Goal: Task Accomplishment & Management: Complete application form

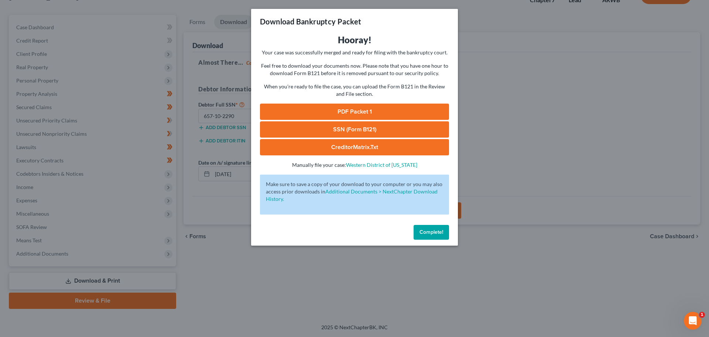
click at [430, 229] on span "Complete!" at bounding box center [432, 232] width 24 height 6
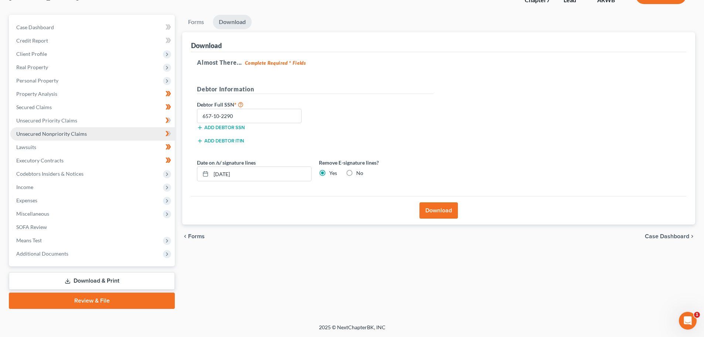
click at [42, 132] on span "Unsecured Nonpriority Claims" at bounding box center [51, 133] width 71 height 6
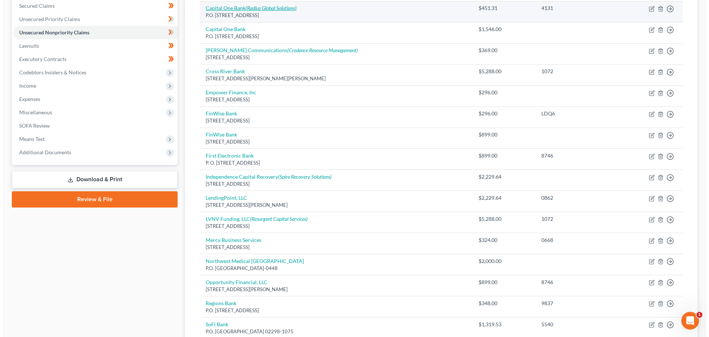
scroll to position [185, 0]
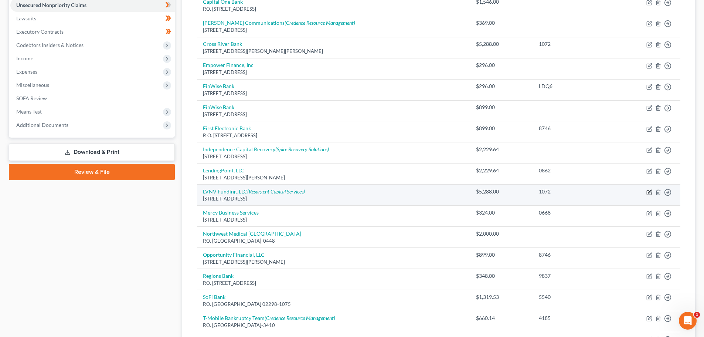
click at [651, 191] on icon "button" at bounding box center [649, 192] width 6 height 6
select select "42"
select select "1"
select select "0"
select select "42"
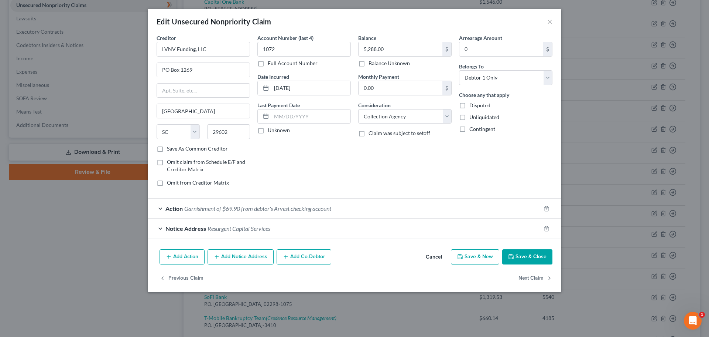
click at [160, 229] on div "Notice Address Resurgent Capital Services" at bounding box center [344, 228] width 393 height 20
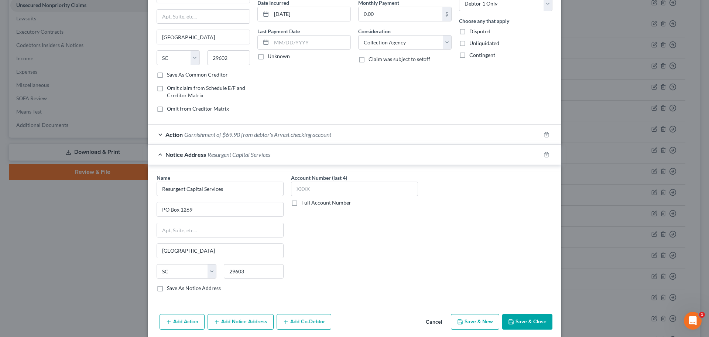
scroll to position [103, 0]
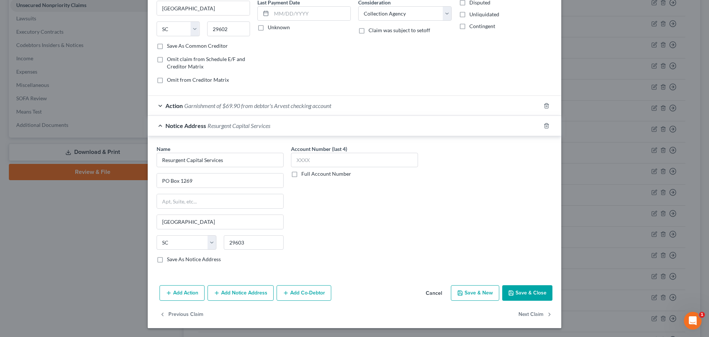
click at [240, 292] on button "Add Notice Address" at bounding box center [241, 293] width 66 height 16
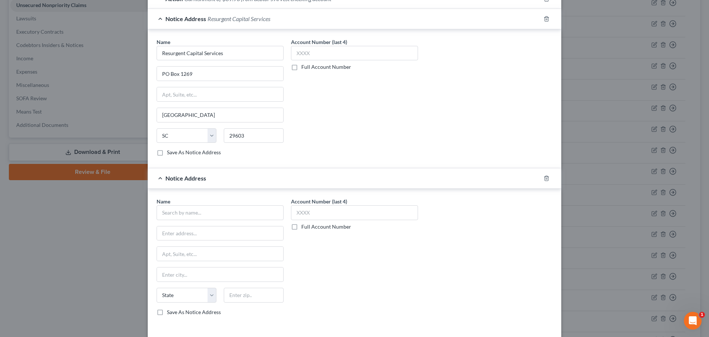
scroll to position [214, 0]
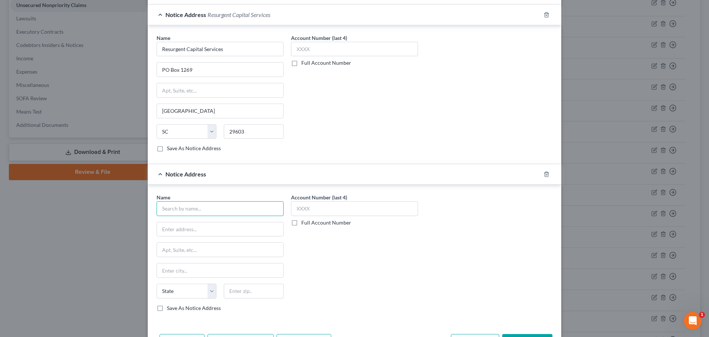
click at [172, 207] on input "text" at bounding box center [220, 208] width 127 height 15
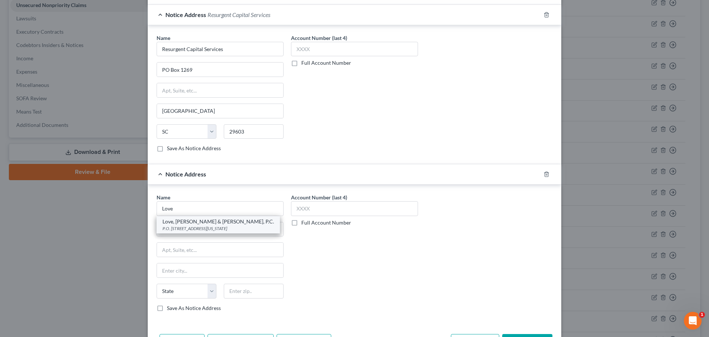
click at [181, 222] on div "Love, Beal & Nixon, P.C." at bounding box center [219, 221] width 112 height 7
type input "Love, Beal & Nixon, P.C."
type input "P.O. Box 32738"
type input "Oklahoma City"
select select "37"
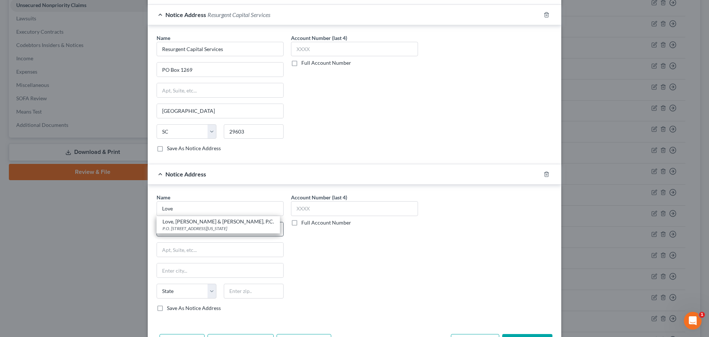
type input "73123"
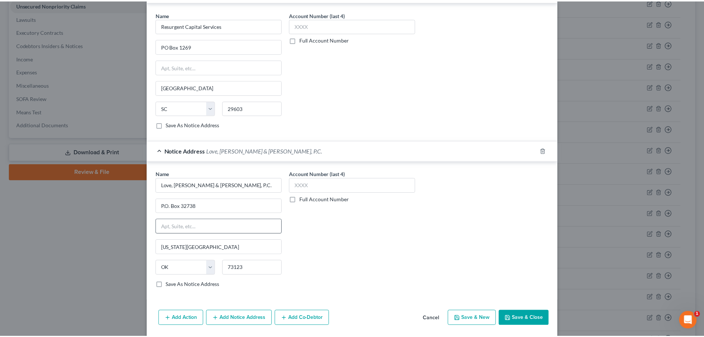
scroll to position [262, 0]
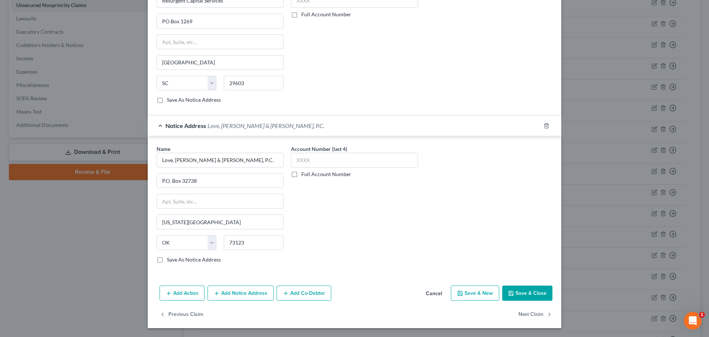
click at [524, 290] on button "Save & Close" at bounding box center [527, 293] width 50 height 16
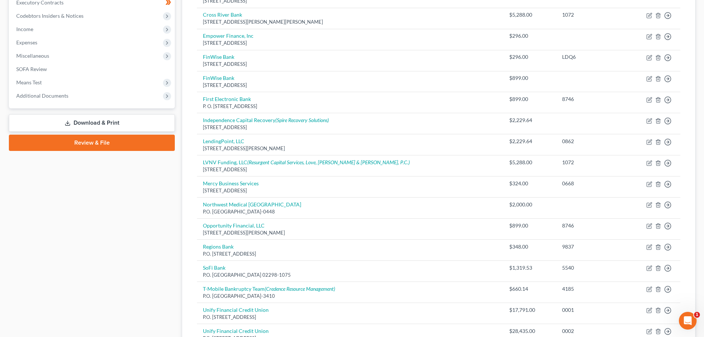
scroll to position [212, 0]
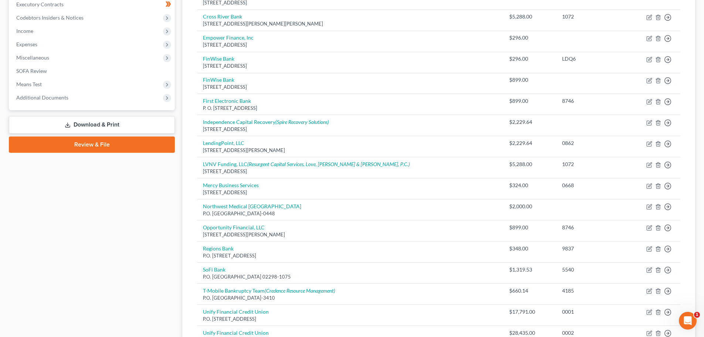
click at [80, 120] on link "Download & Print" at bounding box center [92, 124] width 166 height 17
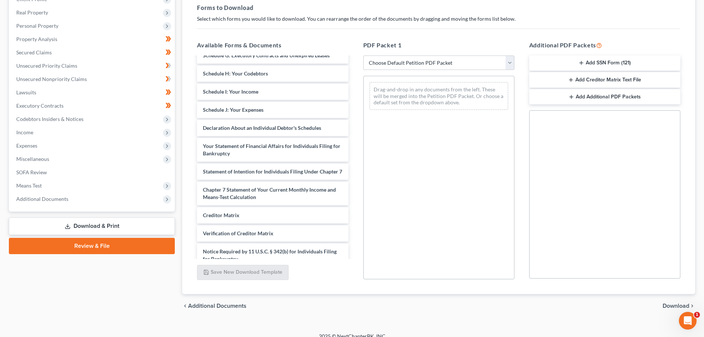
scroll to position [130, 0]
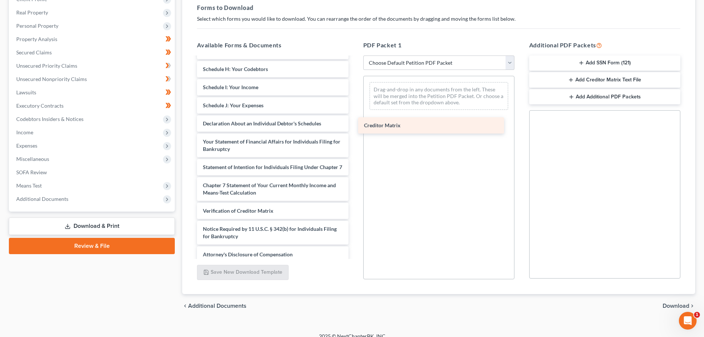
drag, startPoint x: 285, startPoint y: 219, endPoint x: 446, endPoint y: 125, distance: 186.6
click at [354, 125] on div "Creditor Matrix Voluntary Petition for Individuals Filing for Bankruptcy Summar…" at bounding box center [272, 94] width 163 height 335
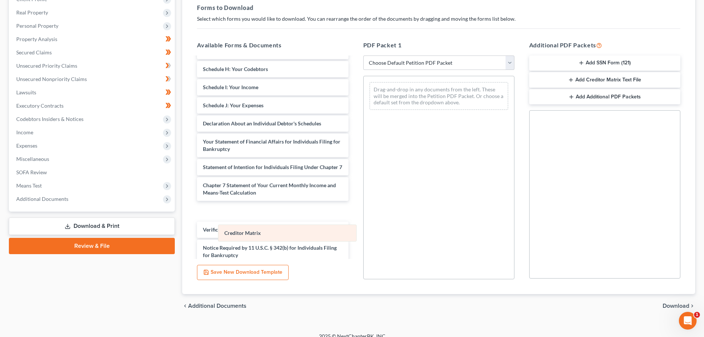
drag, startPoint x: 416, startPoint y: 86, endPoint x: 263, endPoint y: 229, distance: 209.1
click at [364, 116] on div "Creditor Matrix Creditor Matrix Drag-and-drop in any documents from the left. T…" at bounding box center [439, 96] width 150 height 40
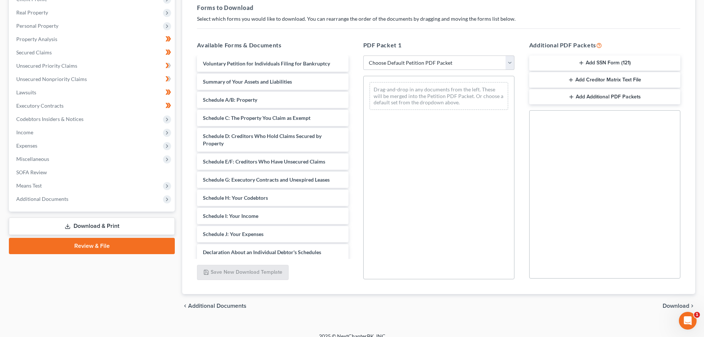
scroll to position [0, 0]
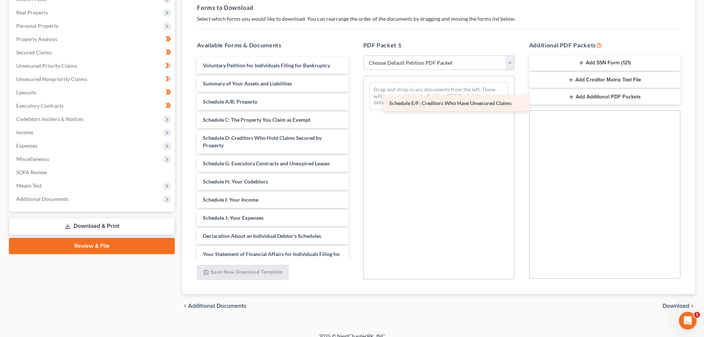
drag, startPoint x: 259, startPoint y: 164, endPoint x: 435, endPoint y: 101, distance: 186.9
click at [354, 102] on div "Schedule E/F: Creditors Who Have Unsecured Claims Voluntary Petition for Indivi…" at bounding box center [272, 224] width 163 height 335
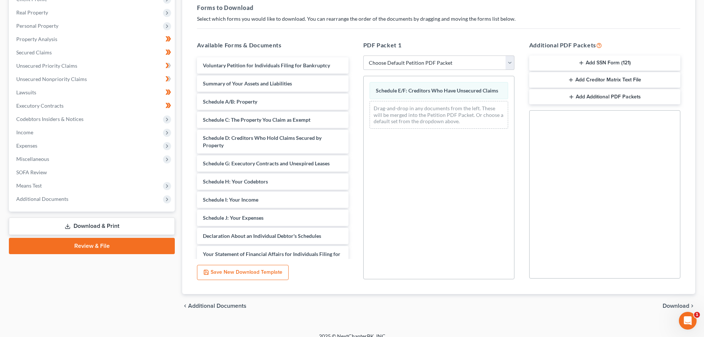
click at [587, 77] on button "Add Creditor Matrix Text File" at bounding box center [604, 80] width 151 height 16
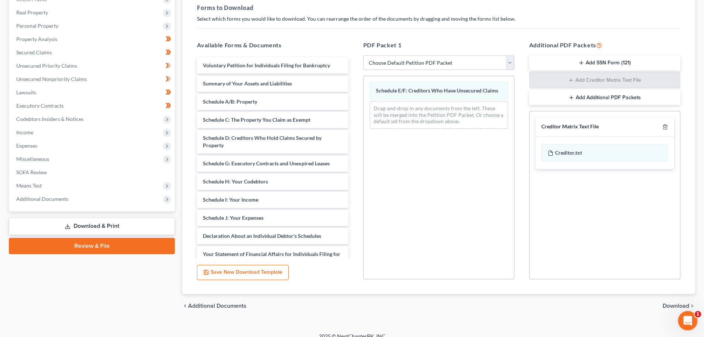
click at [688, 317] on icon "Open Intercom Messenger" at bounding box center [687, 319] width 12 height 12
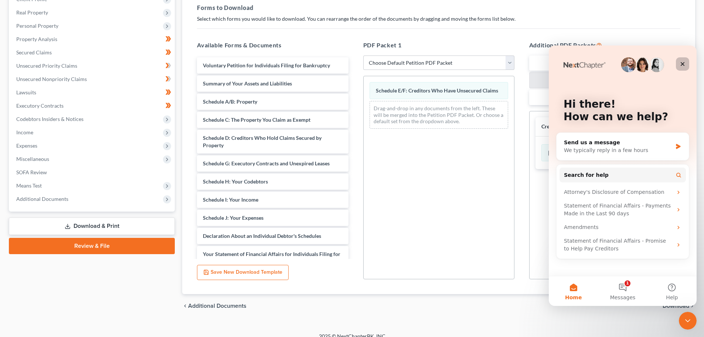
click at [683, 62] on icon "Close" at bounding box center [682, 64] width 6 height 6
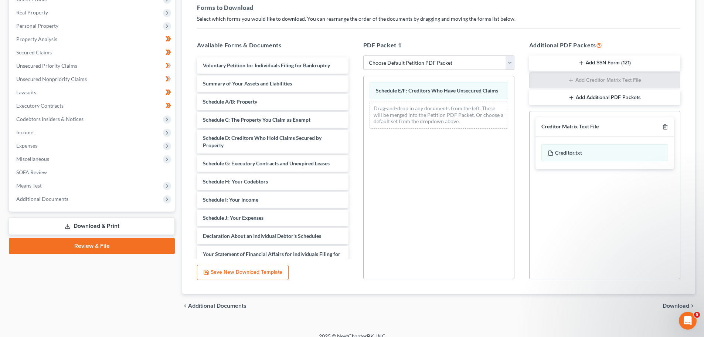
click at [669, 304] on span "Download" at bounding box center [675, 306] width 27 height 6
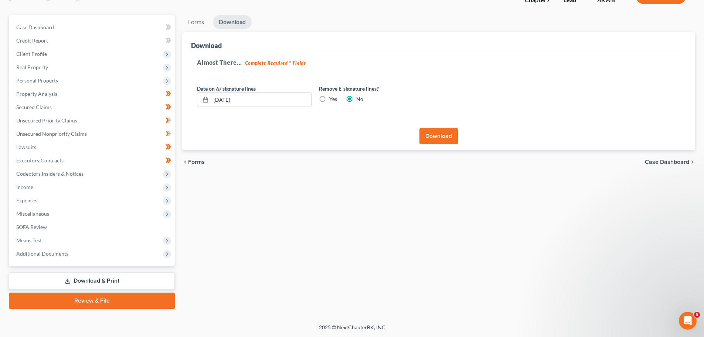
scroll to position [56, 0]
click at [329, 99] on label "Yes" at bounding box center [333, 98] width 8 height 7
click at [332, 99] on input "Yes" at bounding box center [334, 97] width 5 height 5
radio input "true"
radio input "false"
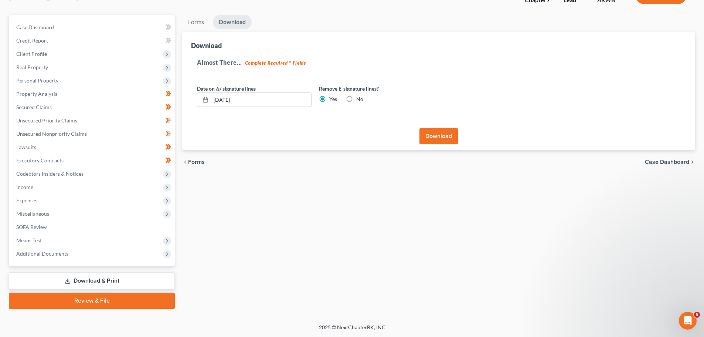
click at [440, 132] on button "Download" at bounding box center [438, 136] width 38 height 16
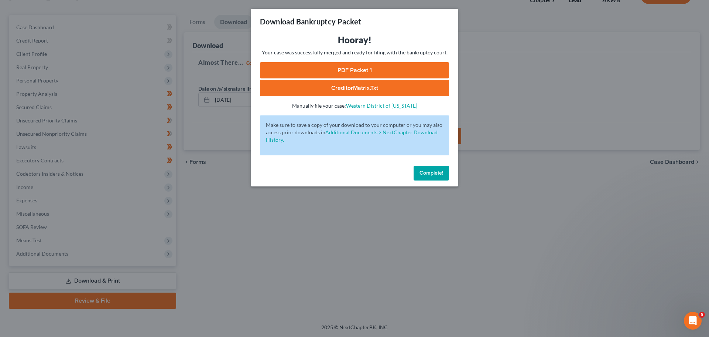
click at [358, 84] on link "CreditorMatrix.txt" at bounding box center [354, 88] width 189 height 16
click at [439, 173] on span "Complete!" at bounding box center [432, 173] width 24 height 6
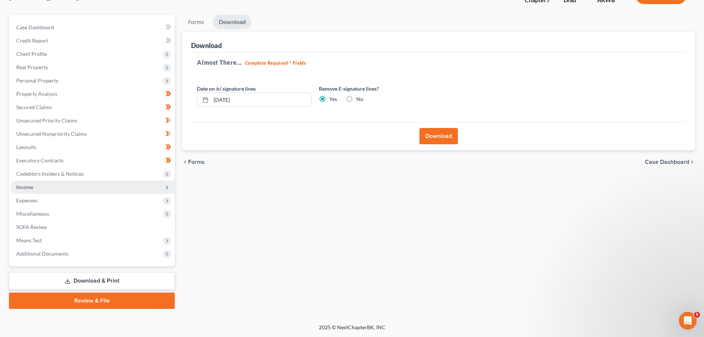
click at [15, 187] on span "Income" at bounding box center [92, 186] width 164 height 13
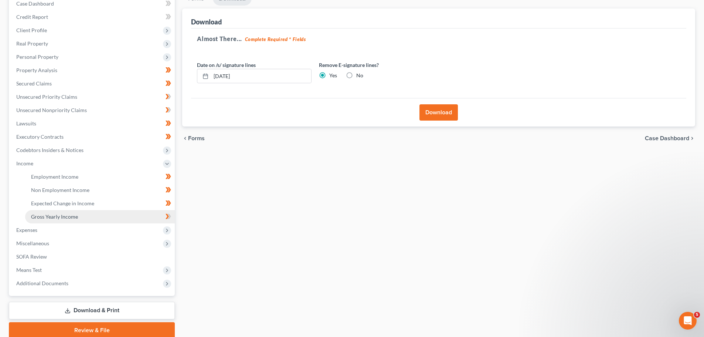
scroll to position [93, 0]
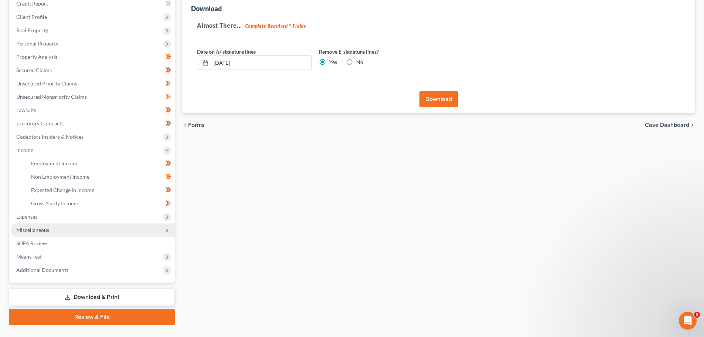
click at [51, 224] on span "Miscellaneous" at bounding box center [92, 229] width 164 height 13
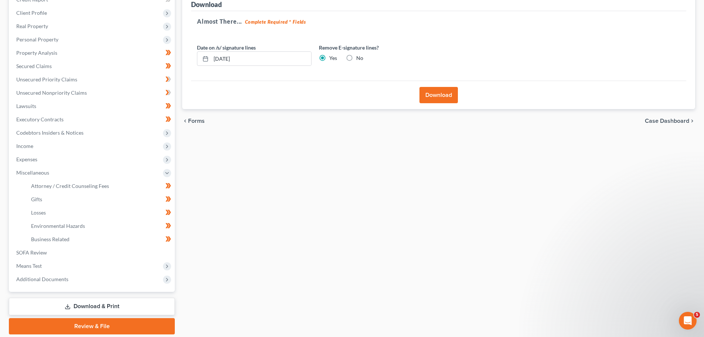
scroll to position [123, 0]
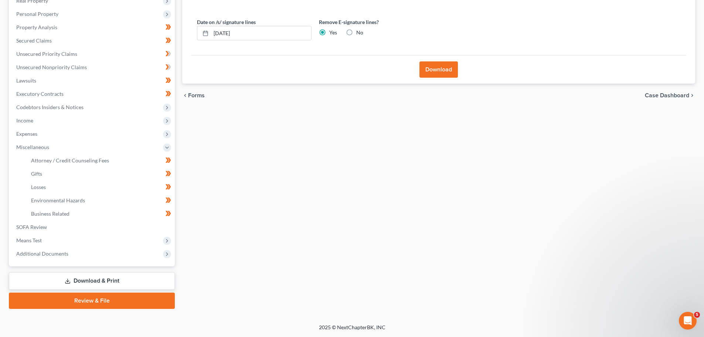
click at [99, 281] on link "Download & Print" at bounding box center [92, 280] width 166 height 17
click at [96, 278] on link "Download & Print" at bounding box center [92, 280] width 166 height 17
click at [85, 280] on link "Download & Print" at bounding box center [92, 280] width 166 height 17
click at [436, 67] on button "Download" at bounding box center [438, 69] width 38 height 16
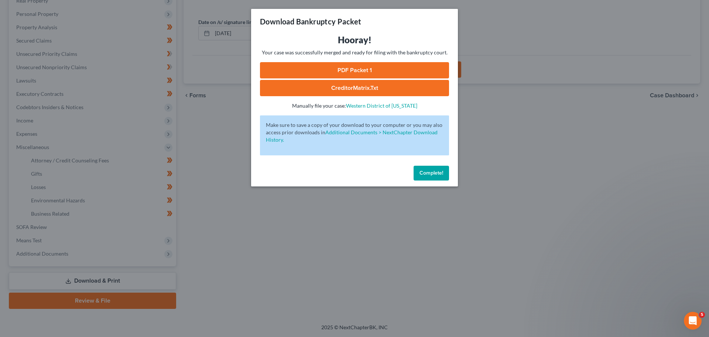
click at [434, 173] on span "Complete!" at bounding box center [432, 173] width 24 height 6
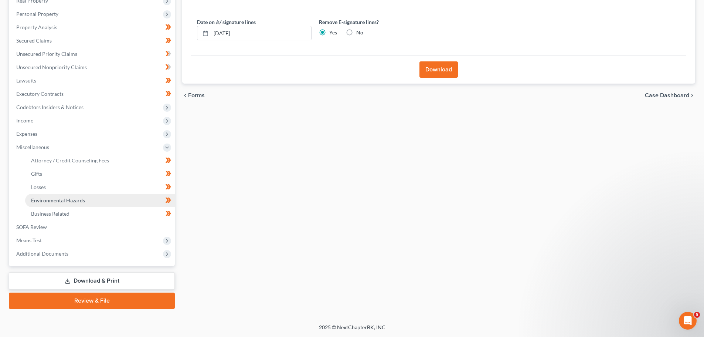
click at [57, 199] on span "Environmental Hazards" at bounding box center [58, 200] width 54 height 6
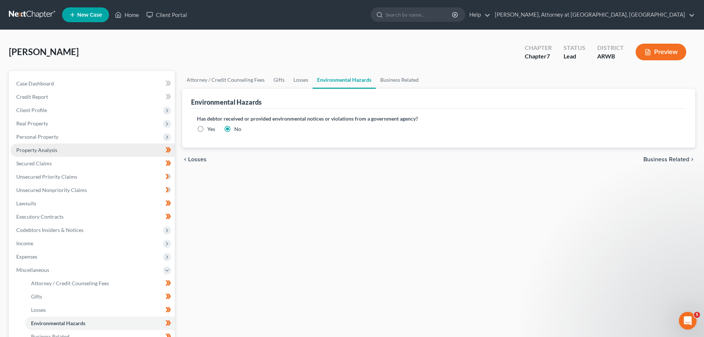
click at [37, 147] on span "Property Analysis" at bounding box center [36, 150] width 41 height 6
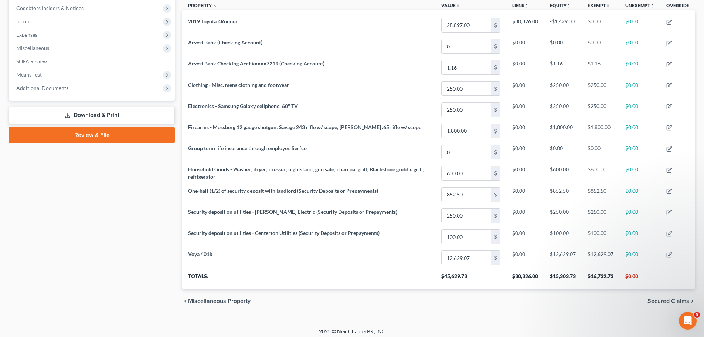
click at [81, 112] on link "Download & Print" at bounding box center [92, 114] width 166 height 17
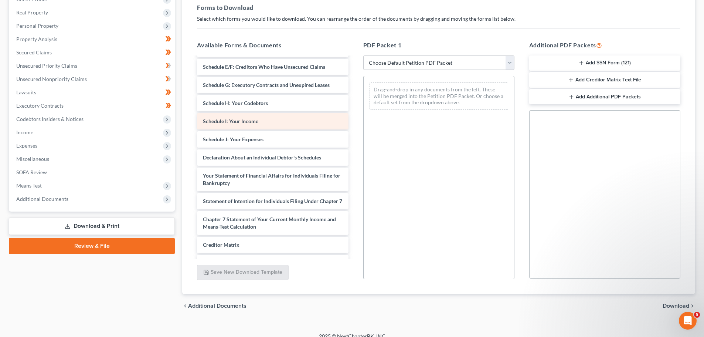
scroll to position [111, 0]
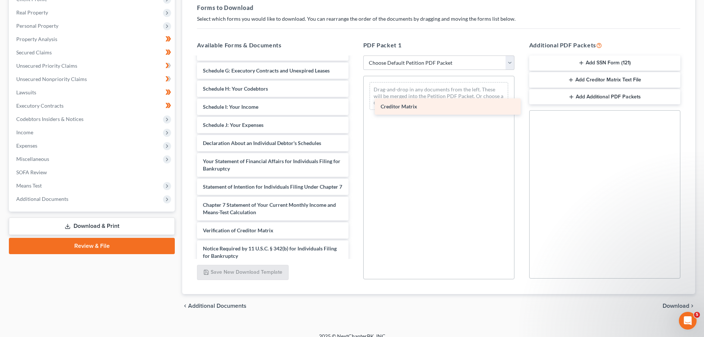
drag, startPoint x: 223, startPoint y: 236, endPoint x: 400, endPoint y: 105, distance: 220.6
click at [354, 105] on div "Creditor Matrix Voluntary Petition for Individuals Filing for Bankruptcy Summar…" at bounding box center [272, 113] width 163 height 335
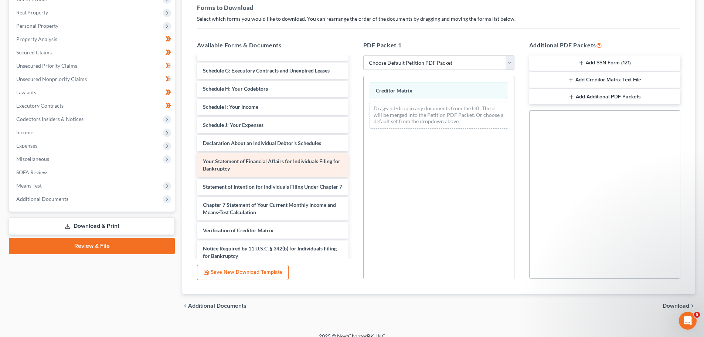
scroll to position [0, 0]
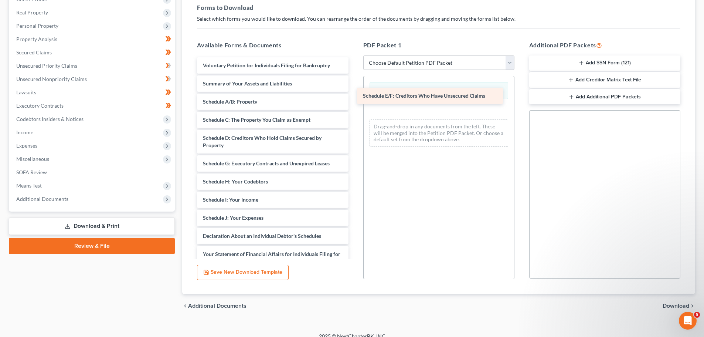
drag, startPoint x: 246, startPoint y: 160, endPoint x: 406, endPoint y: 93, distance: 173.7
click at [354, 93] on div "Schedule E/F: Creditors Who Have Unsecured Claims Voluntary Petition for Indivi…" at bounding box center [272, 215] width 163 height 317
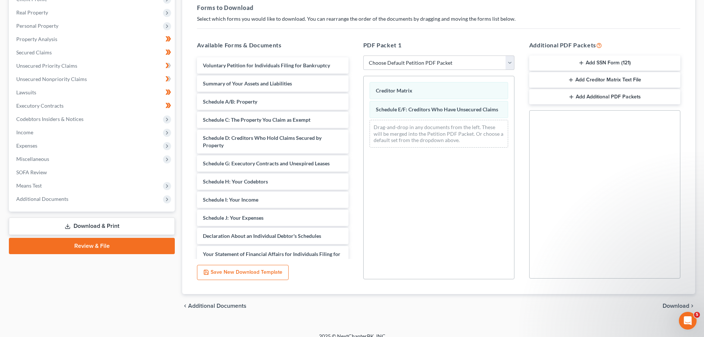
click at [671, 304] on span "Download" at bounding box center [675, 306] width 27 height 6
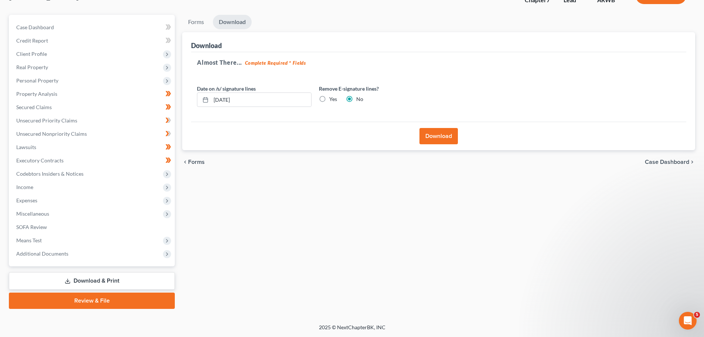
scroll to position [56, 0]
click at [329, 98] on label "Yes" at bounding box center [333, 98] width 8 height 7
click at [332, 98] on input "Yes" at bounding box center [334, 97] width 5 height 5
radio input "true"
radio input "false"
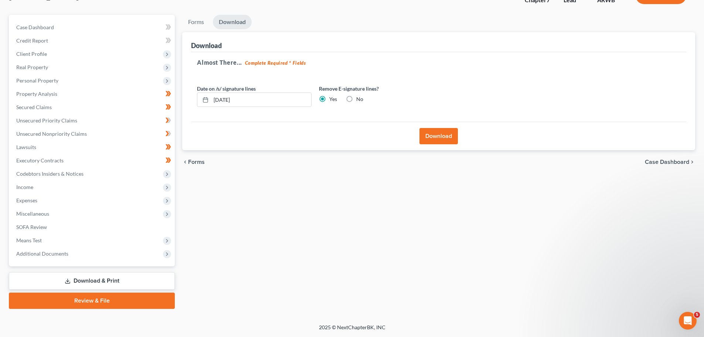
click at [441, 127] on div "Download" at bounding box center [438, 136] width 495 height 28
click at [440, 137] on button "Download" at bounding box center [438, 136] width 38 height 16
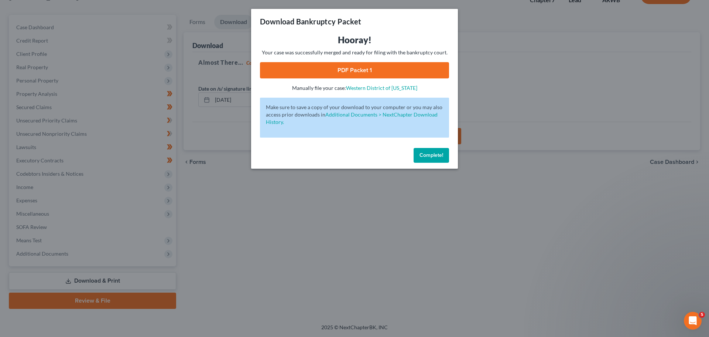
click at [339, 68] on link "PDF Packet 1" at bounding box center [354, 70] width 189 height 16
click at [434, 154] on span "Complete!" at bounding box center [432, 155] width 24 height 6
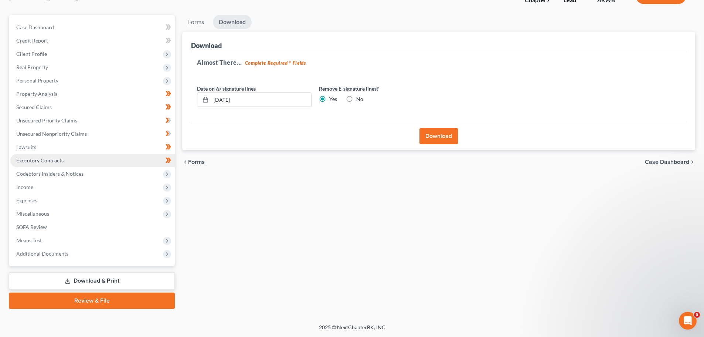
click at [36, 158] on span "Executory Contracts" at bounding box center [39, 160] width 47 height 6
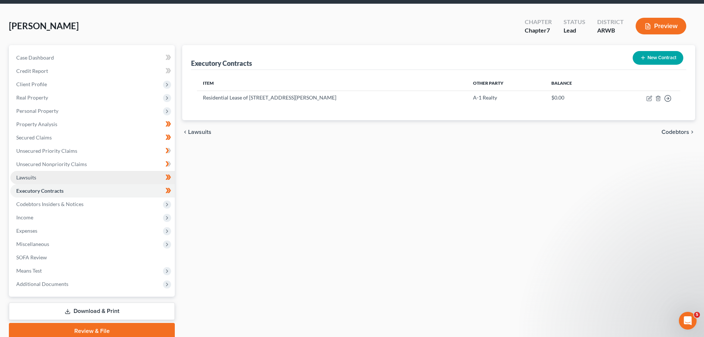
scroll to position [56, 0]
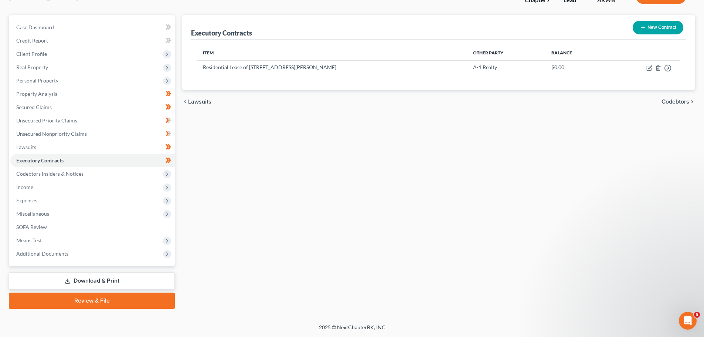
click at [84, 276] on link "Download & Print" at bounding box center [92, 280] width 166 height 17
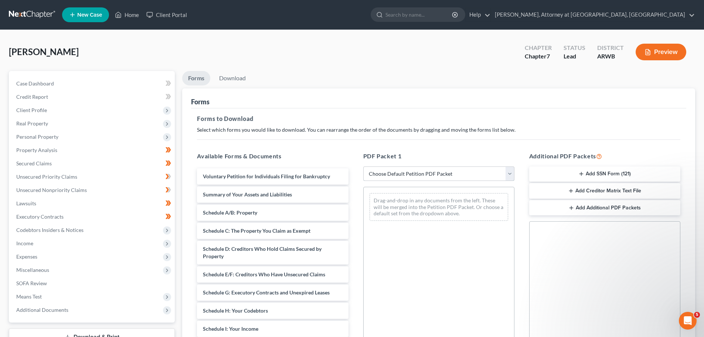
click at [510, 174] on select "Choose Default Petition PDF Packet Complete Bankruptcy Petition (all forms and …" at bounding box center [438, 173] width 151 height 15
select select "0"
click at [363, 166] on select "Choose Default Petition PDF Packet Complete Bankruptcy Petition (all forms and …" at bounding box center [438, 173] width 151 height 15
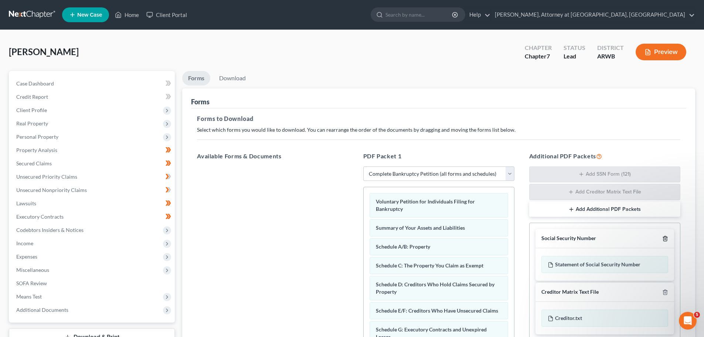
click at [663, 238] on icon "button" at bounding box center [665, 238] width 6 height 6
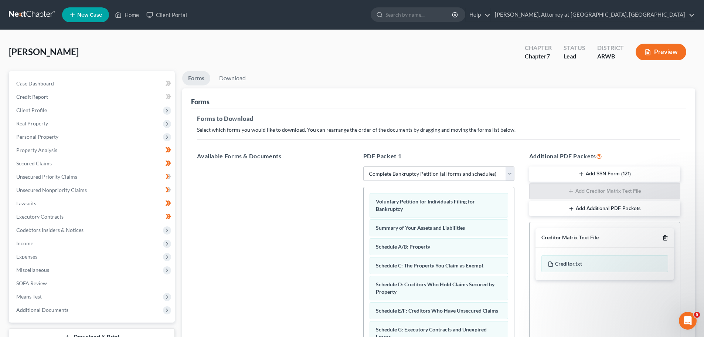
click at [665, 236] on icon "button" at bounding box center [665, 238] width 6 height 6
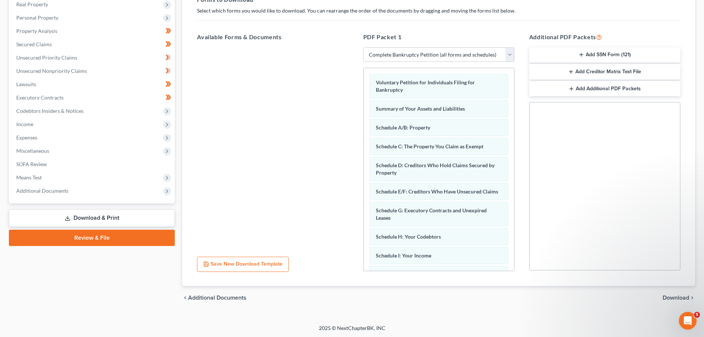
scroll to position [120, 0]
click at [671, 294] on span "Download" at bounding box center [675, 297] width 27 height 6
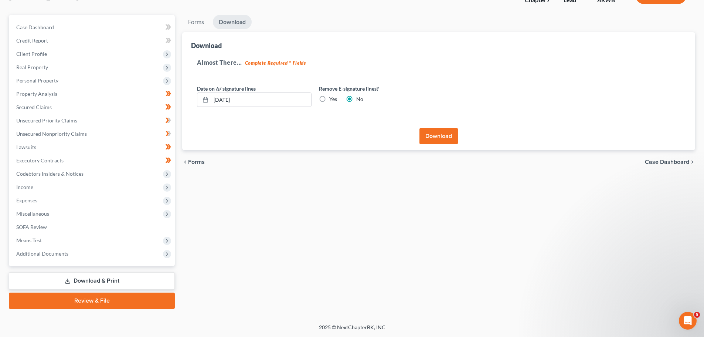
scroll to position [56, 0]
click at [436, 132] on button "Download" at bounding box center [438, 136] width 38 height 16
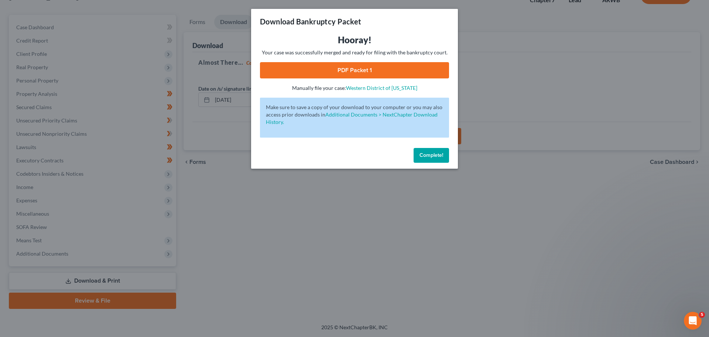
click at [356, 66] on link "PDF Packet 1" at bounding box center [354, 70] width 189 height 16
click at [428, 153] on span "Complete!" at bounding box center [432, 155] width 24 height 6
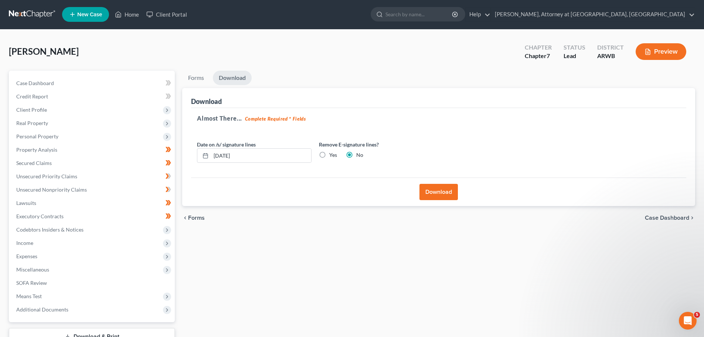
scroll to position [0, 0]
click at [124, 12] on link "Home" at bounding box center [126, 14] width 31 height 13
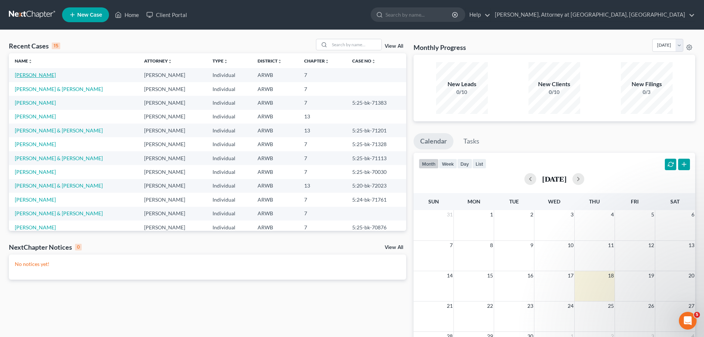
click at [26, 74] on link "Browning, Jacob" at bounding box center [35, 75] width 41 height 6
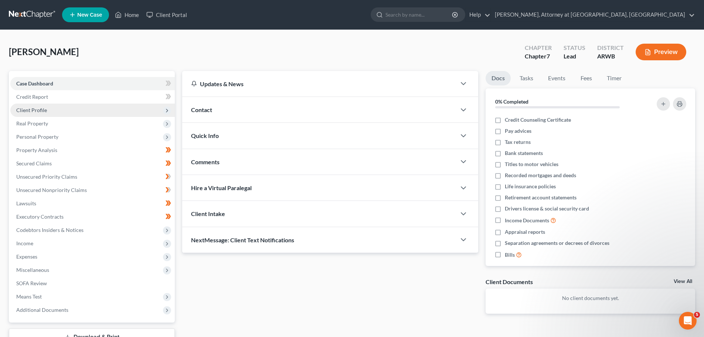
click at [37, 108] on span "Client Profile" at bounding box center [31, 110] width 31 height 6
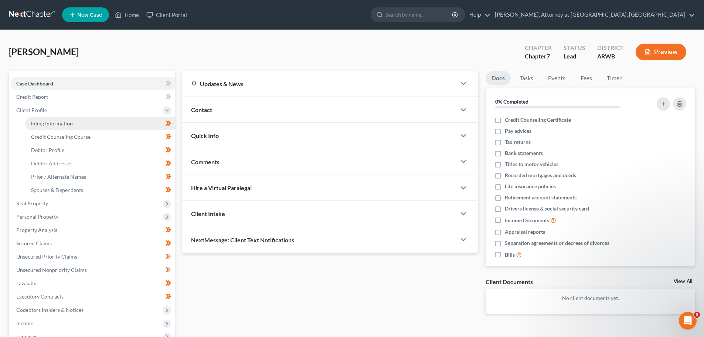
click at [55, 124] on span "Filing Information" at bounding box center [52, 123] width 42 height 6
select select "1"
select select "0"
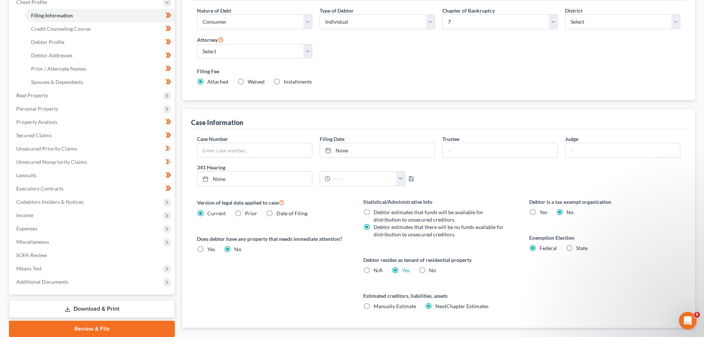
scroll to position [111, 0]
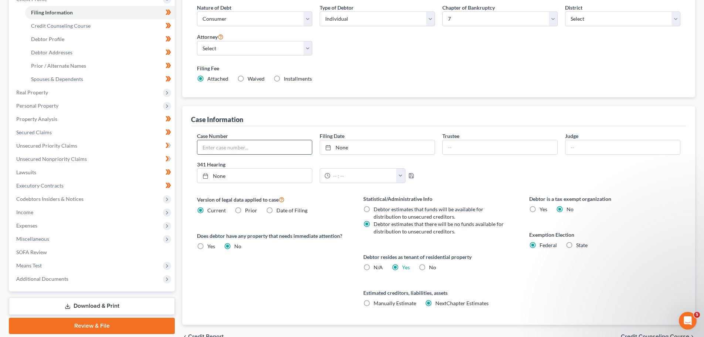
click at [223, 148] on input "text" at bounding box center [254, 147] width 115 height 14
type input "5:25-bk-71612"
click at [340, 146] on link "9/18/2025" at bounding box center [377, 147] width 115 height 14
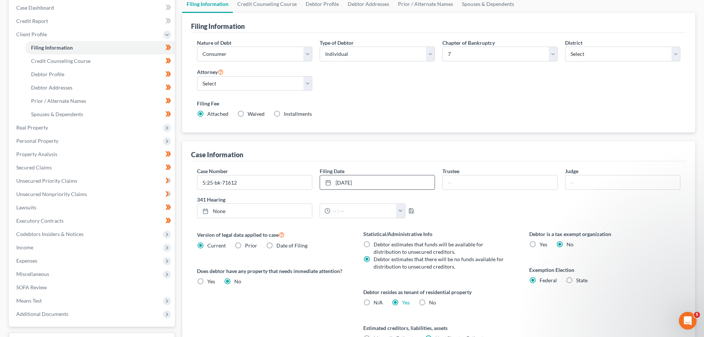
scroll to position [0, 0]
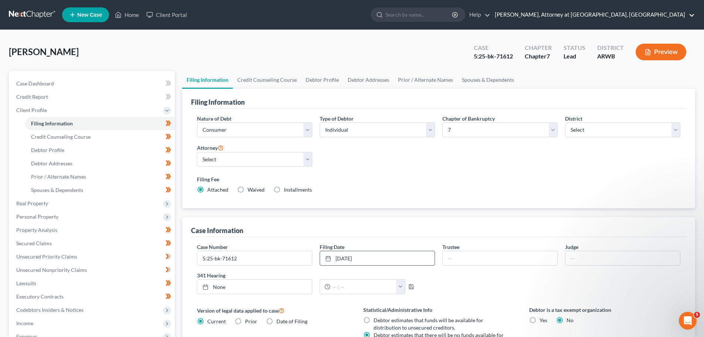
click at [677, 14] on link "Mark D. Drake, Attorney at Law, PA" at bounding box center [593, 14] width 204 height 13
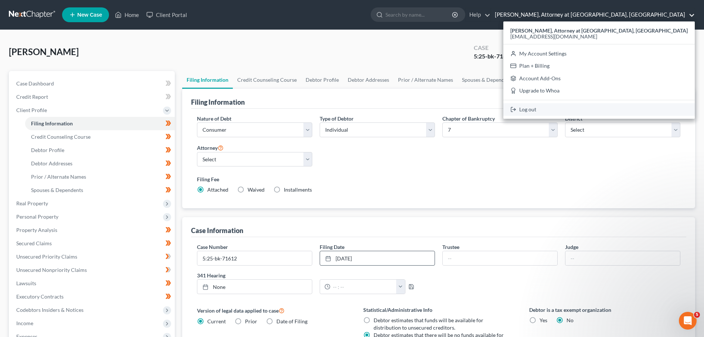
click at [622, 109] on link "Log out" at bounding box center [598, 109] width 191 height 13
